Goal: Transaction & Acquisition: Purchase product/service

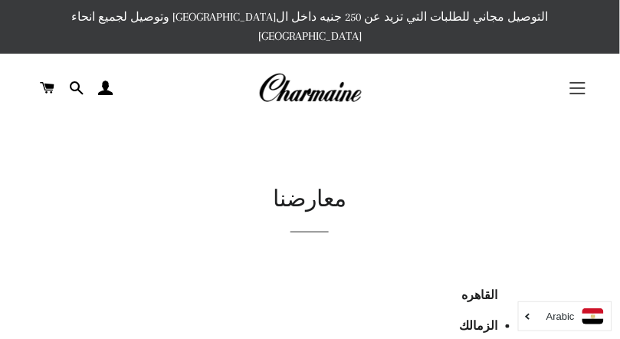
click at [585, 71] on button "التنقل في الموقع" at bounding box center [578, 88] width 38 height 38
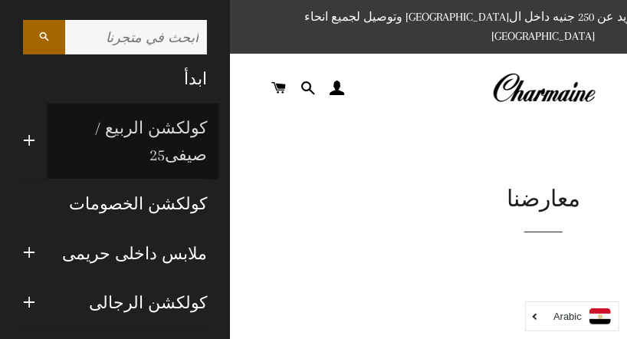
click at [185, 130] on link "كولكشن الربيع / صيفى25" at bounding box center [133, 141] width 172 height 76
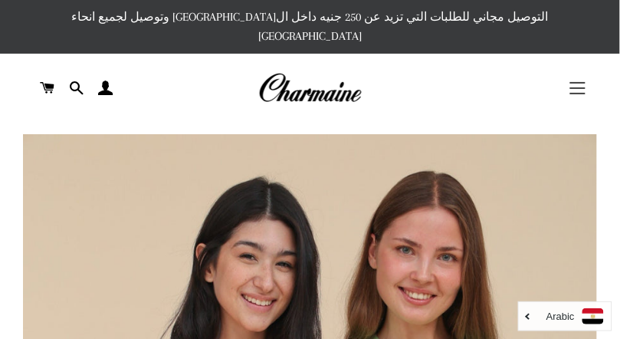
click at [576, 69] on button "التنقل في الموقع" at bounding box center [578, 88] width 38 height 38
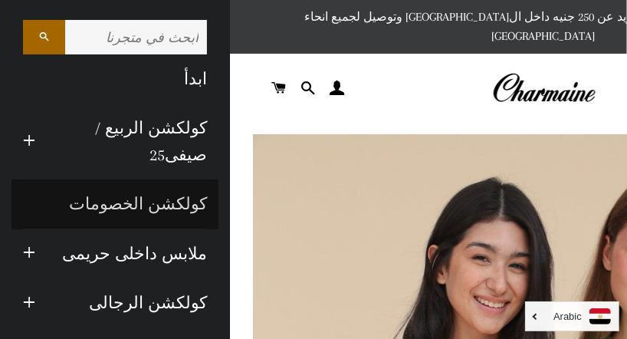
click at [180, 179] on link "كولكشن الخصومات" at bounding box center [114, 203] width 207 height 49
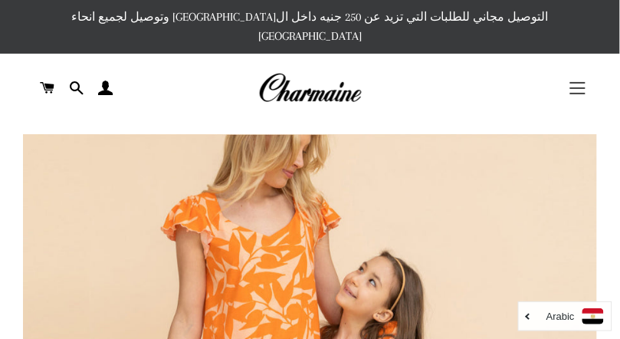
click at [581, 69] on button "التنقل في الموقع" at bounding box center [578, 88] width 38 height 38
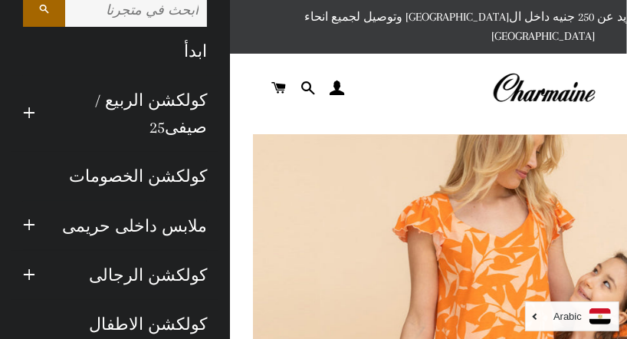
scroll to position [45, 0]
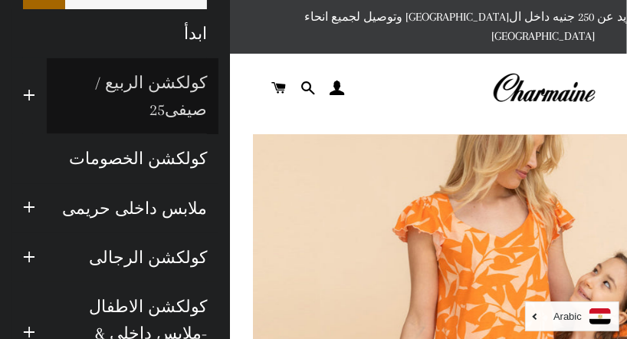
click at [184, 81] on link "كولكشن الربيع / صيفى25" at bounding box center [133, 96] width 172 height 76
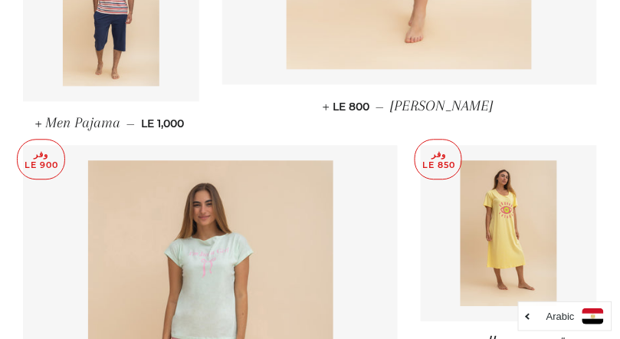
scroll to position [1419, 0]
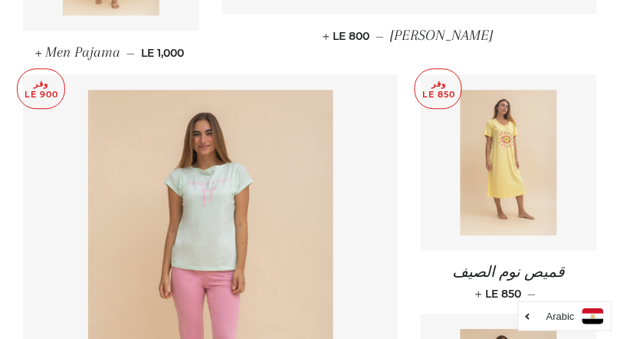
click at [527, 173] on img at bounding box center [509, 163] width 97 height 146
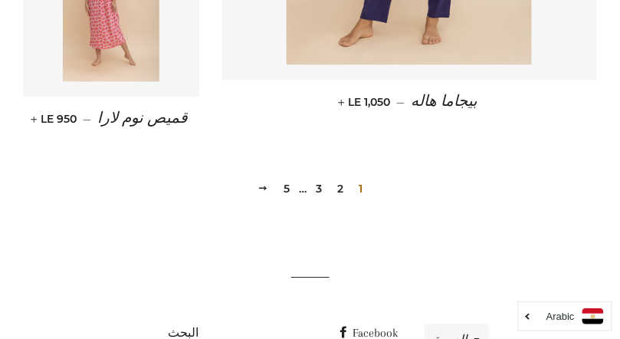
scroll to position [2283, 0]
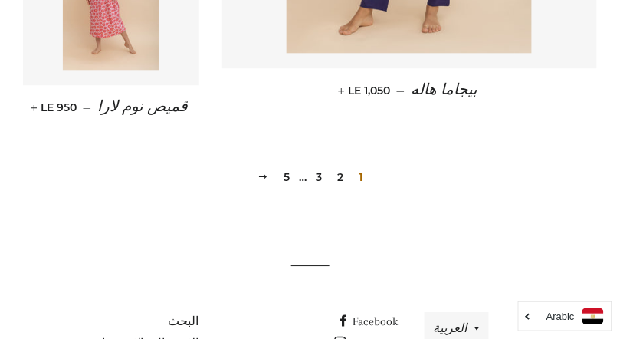
click at [338, 166] on link "2" at bounding box center [340, 177] width 18 height 23
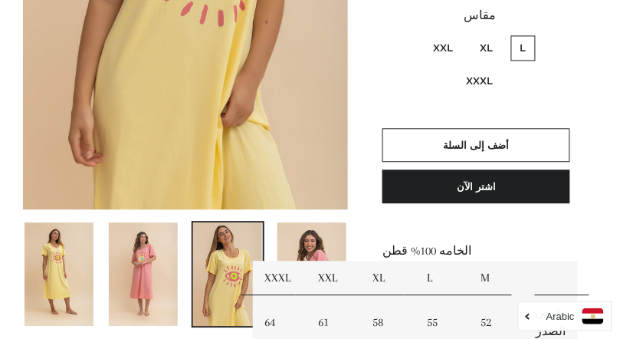
scroll to position [478, 0]
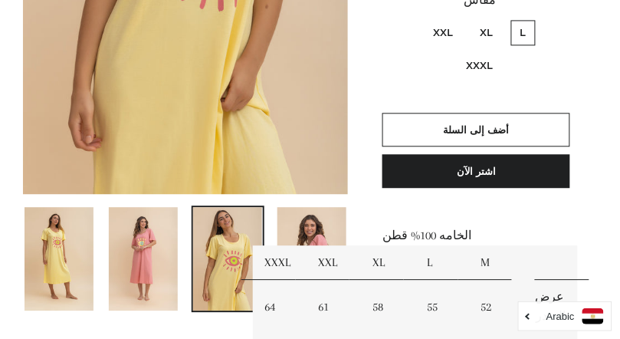
click at [149, 255] on img at bounding box center [143, 258] width 69 height 103
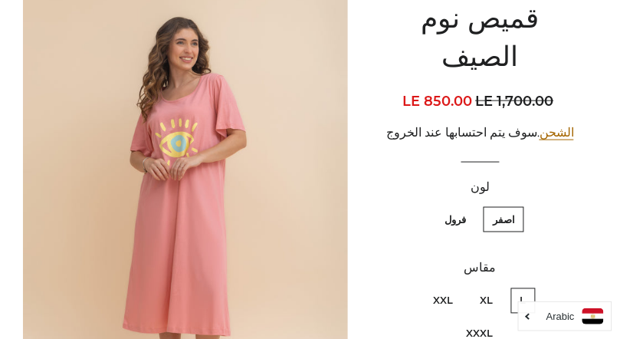
scroll to position [218, 0]
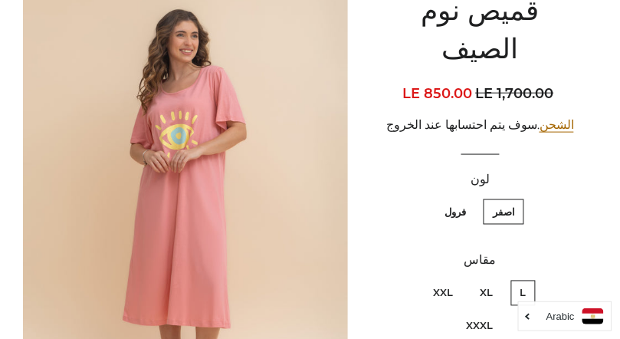
click at [458, 313] on label "XXXL" at bounding box center [480, 325] width 45 height 25
click at [414, 278] on input "XXXL" at bounding box center [414, 278] width 1 height 1
radio input "true"
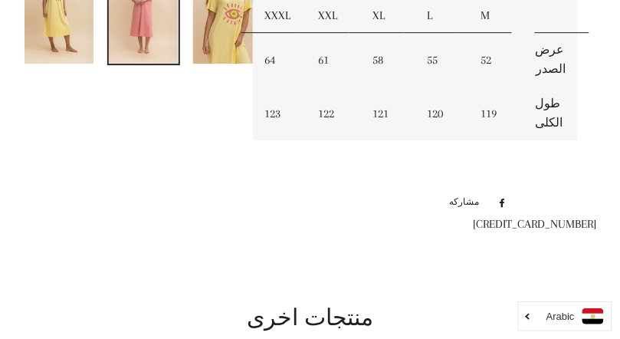
scroll to position [772, 0]
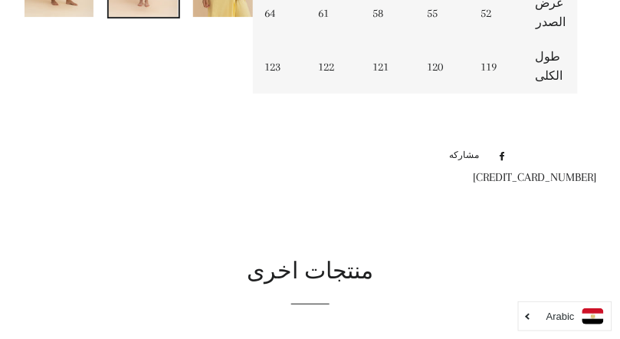
click at [367, 127] on div at bounding box center [310, 56] width 620 height 1288
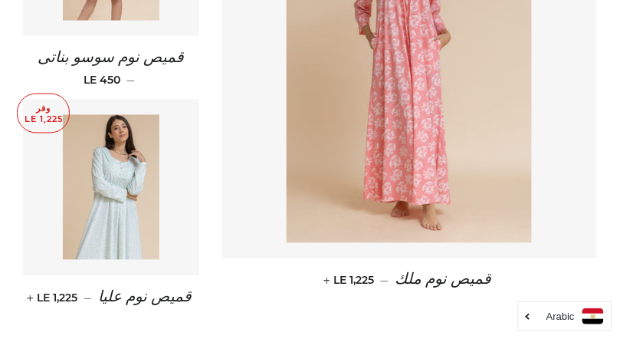
scroll to position [2340, 0]
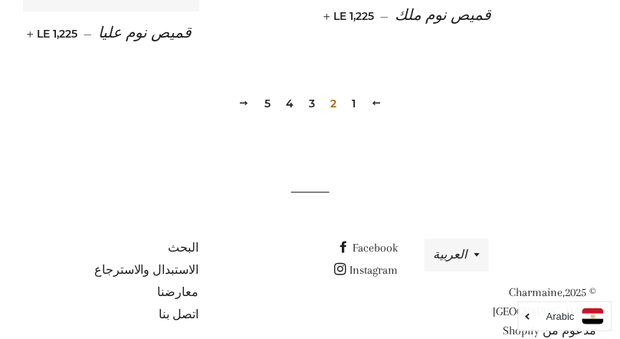
click at [309, 92] on link "3" at bounding box center [312, 103] width 18 height 23
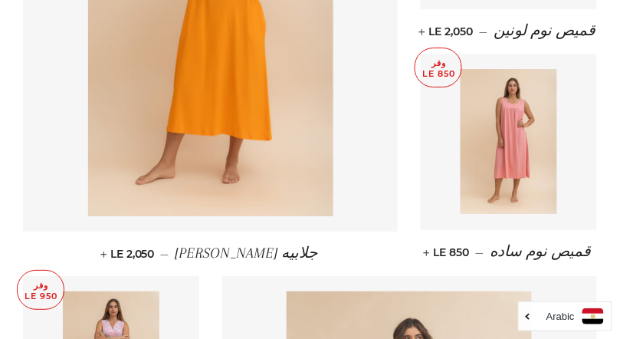
scroll to position [461, 0]
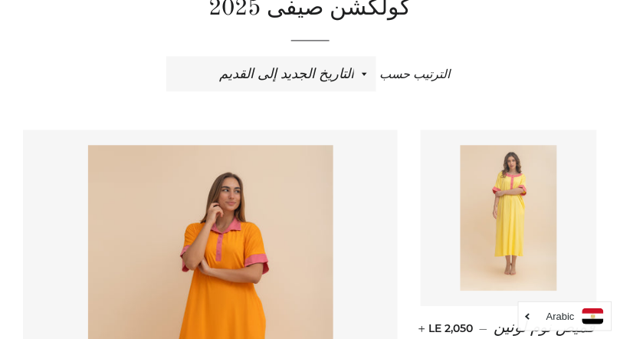
click at [501, 213] on img at bounding box center [509, 218] width 97 height 146
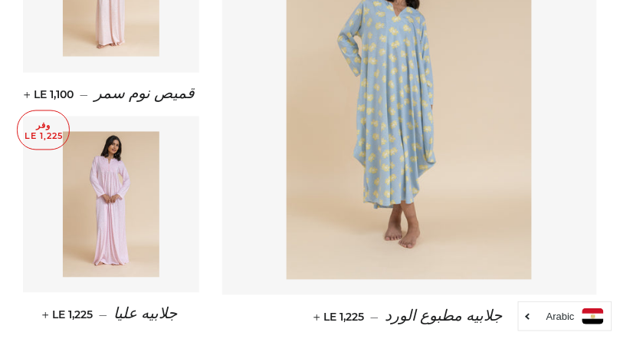
scroll to position [2359, 0]
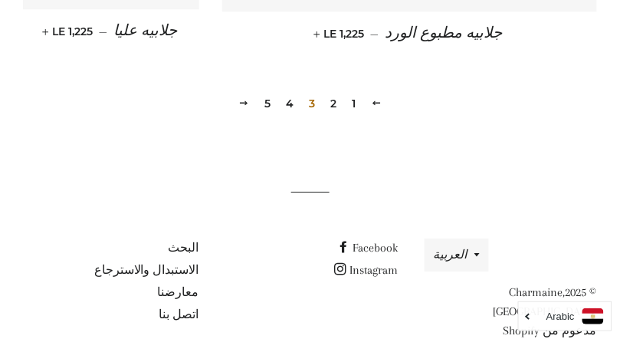
click at [286, 92] on link "4" at bounding box center [290, 103] width 20 height 23
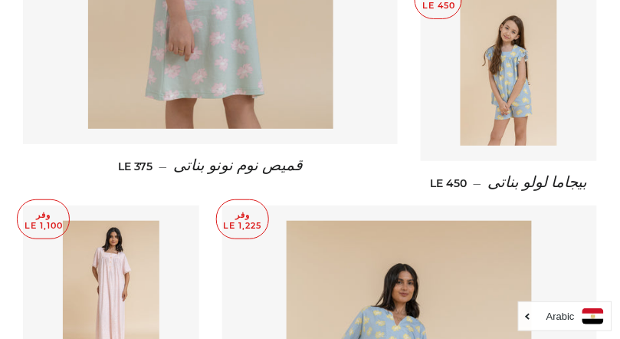
scroll to position [1470, 0]
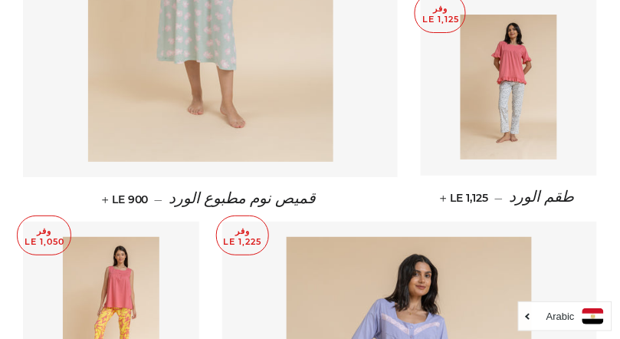
scroll to position [821, 0]
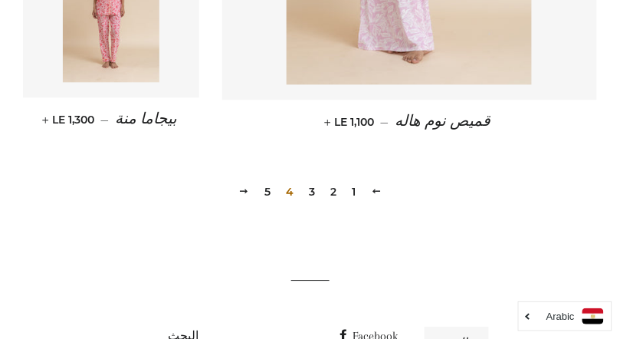
scroll to position [2299, 0]
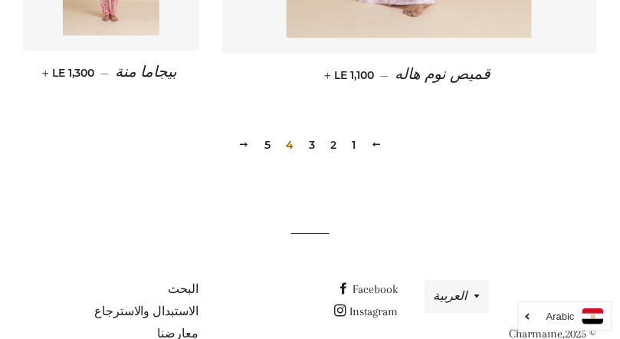
click at [268, 133] on link "5" at bounding box center [267, 144] width 18 height 23
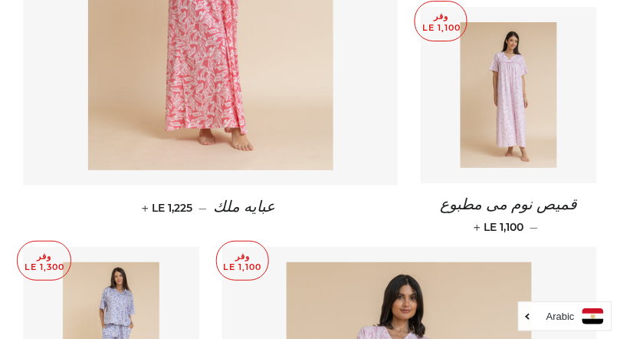
scroll to position [1410, 0]
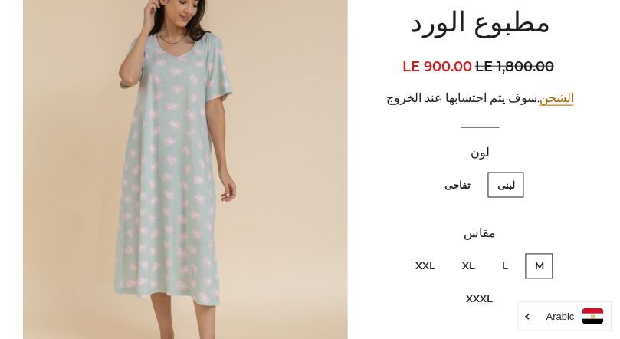
scroll to position [245, 0]
click at [454, 172] on label "تفاحى" at bounding box center [457, 184] width 44 height 25
click at [474, 169] on input "تفاحى" at bounding box center [474, 169] width 1 height 1
radio input "true"
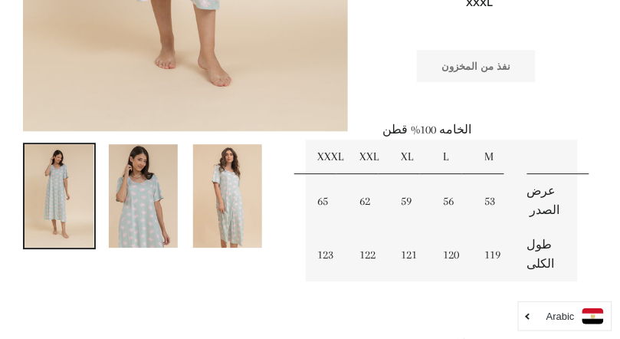
scroll to position [245, 0]
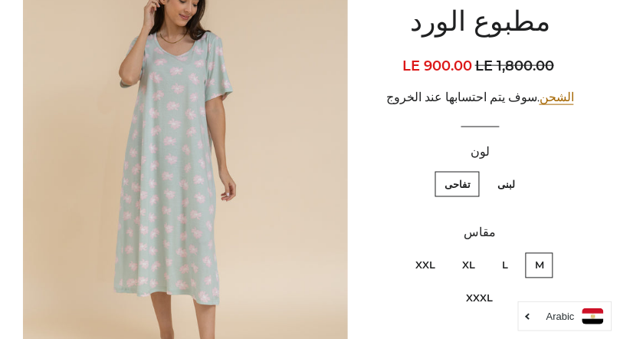
click at [506, 172] on label "لبنى" at bounding box center [506, 184] width 36 height 25
click at [519, 170] on input "لبنى" at bounding box center [519, 169] width 1 height 1
radio input "true"
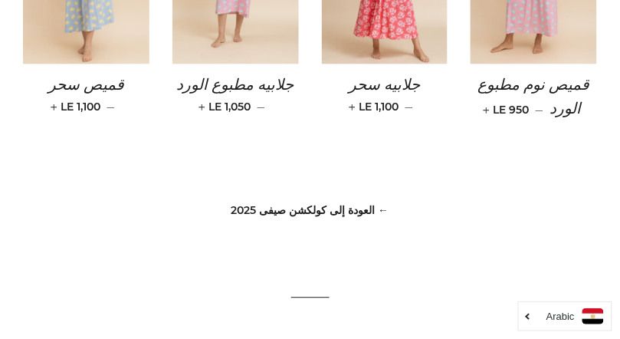
scroll to position [1360, 0]
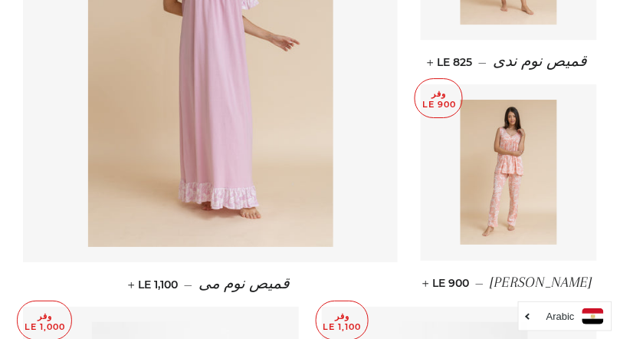
scroll to position [739, 0]
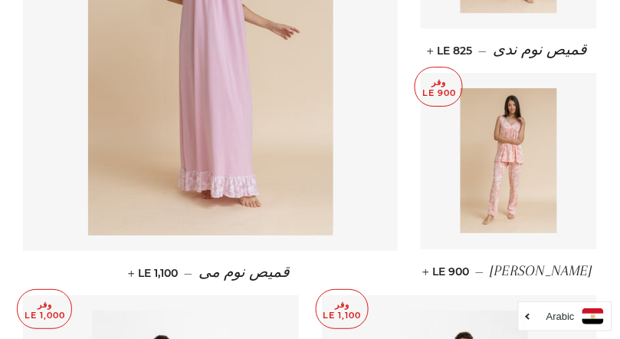
click at [619, 7] on div "كولكشن صيفى 2025 الترتيب حسب ظهرت اكثر المبيعات أبجديا من الألف إلى الياء ابجدي…" at bounding box center [310, 156] width 620 height 1522
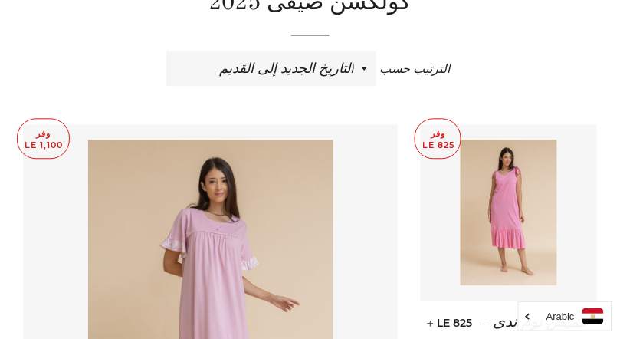
scroll to position [420, 0]
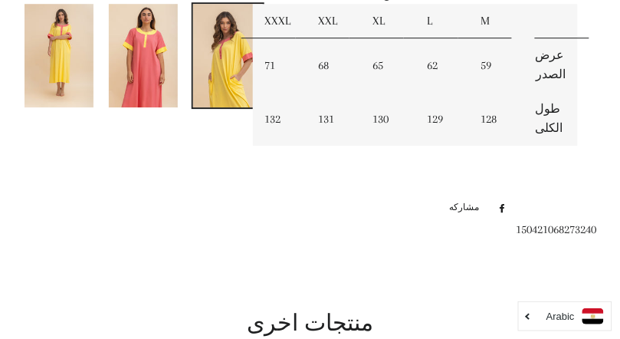
scroll to position [689, 0]
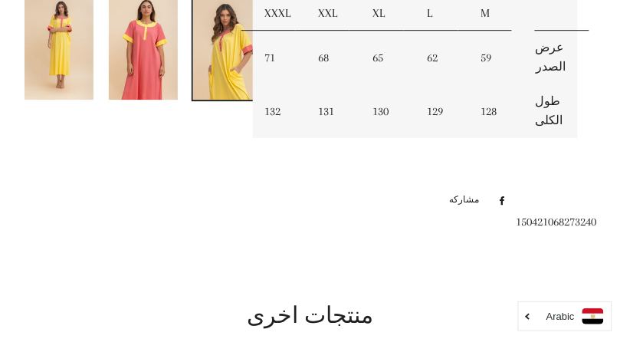
click at [142, 43] on img at bounding box center [143, 47] width 69 height 103
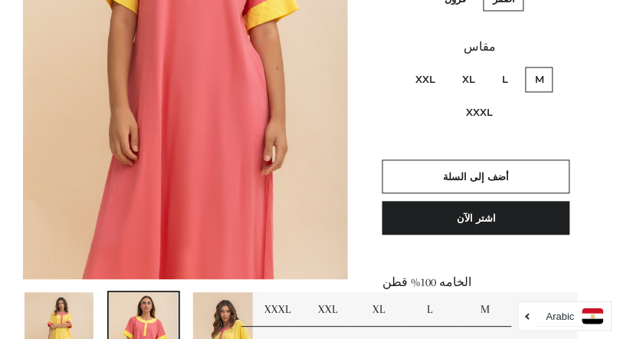
scroll to position [96, 0]
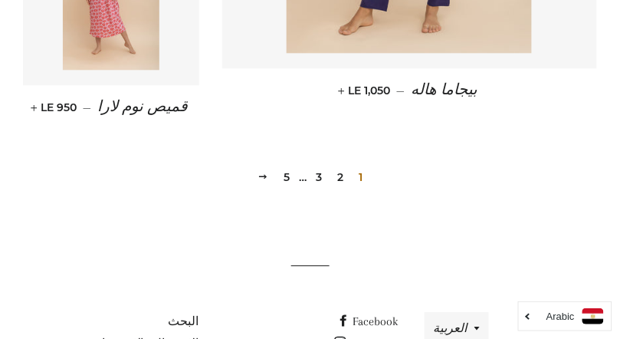
click at [362, 166] on span "1" at bounding box center [361, 177] width 16 height 23
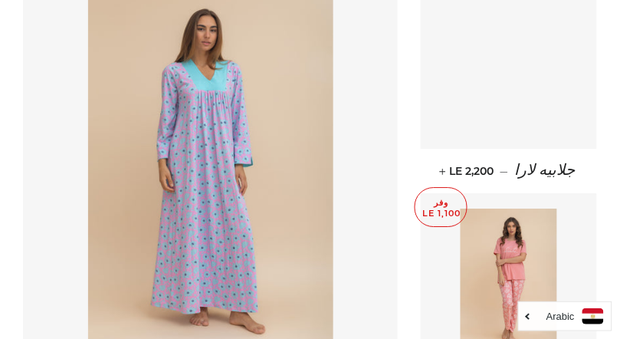
scroll to position [601, 0]
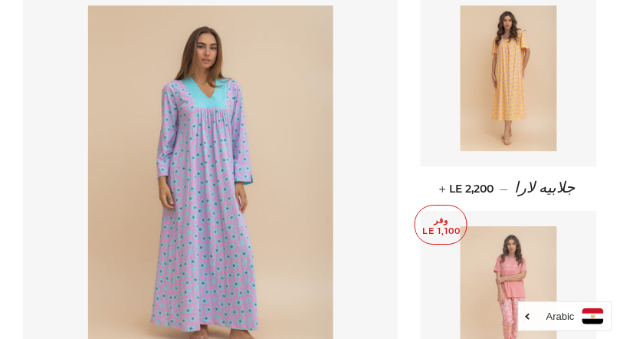
click at [522, 260] on img at bounding box center [509, 299] width 97 height 146
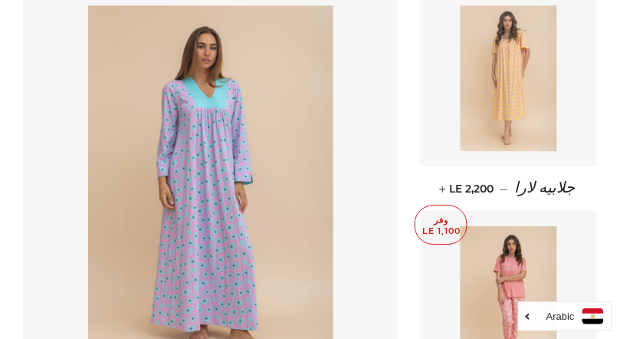
click at [520, 79] on img at bounding box center [509, 78] width 97 height 146
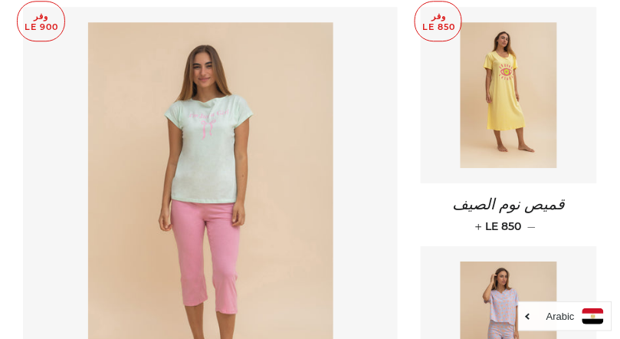
scroll to position [1434, 0]
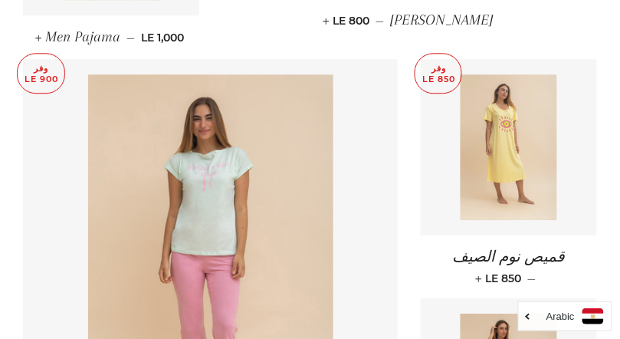
click at [503, 87] on img at bounding box center [509, 147] width 97 height 146
click at [518, 119] on img at bounding box center [509, 147] width 97 height 146
click at [543, 106] on img at bounding box center [509, 147] width 97 height 146
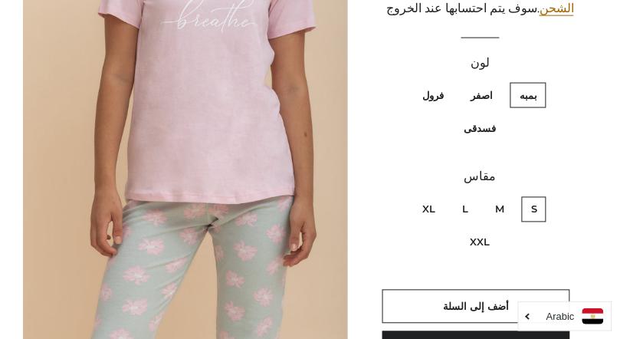
scroll to position [592, 0]
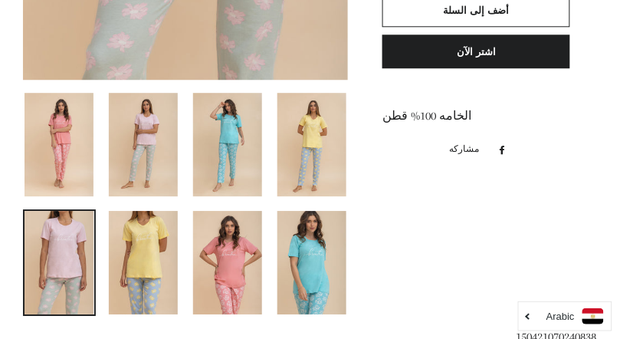
click at [315, 253] on img at bounding box center [311, 262] width 69 height 103
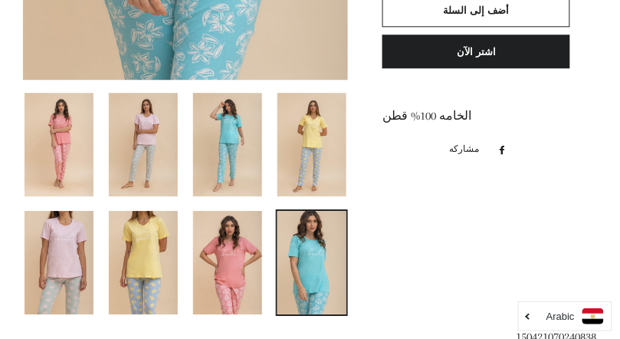
click at [315, 144] on img at bounding box center [311, 144] width 69 height 103
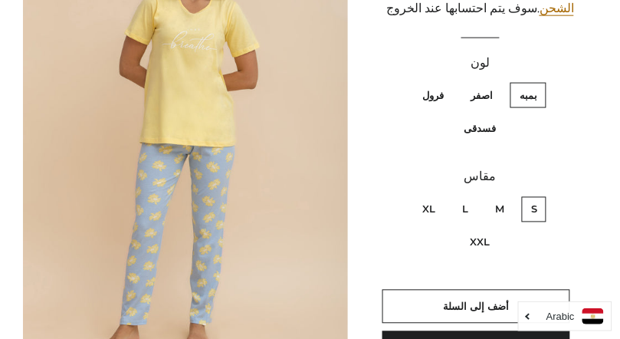
scroll to position [0, 0]
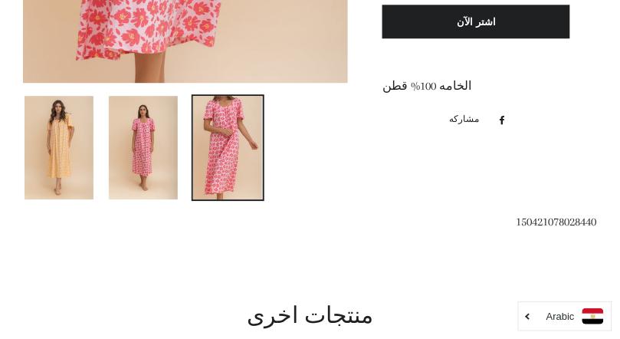
scroll to position [601, 0]
